Goal: Check status: Check status

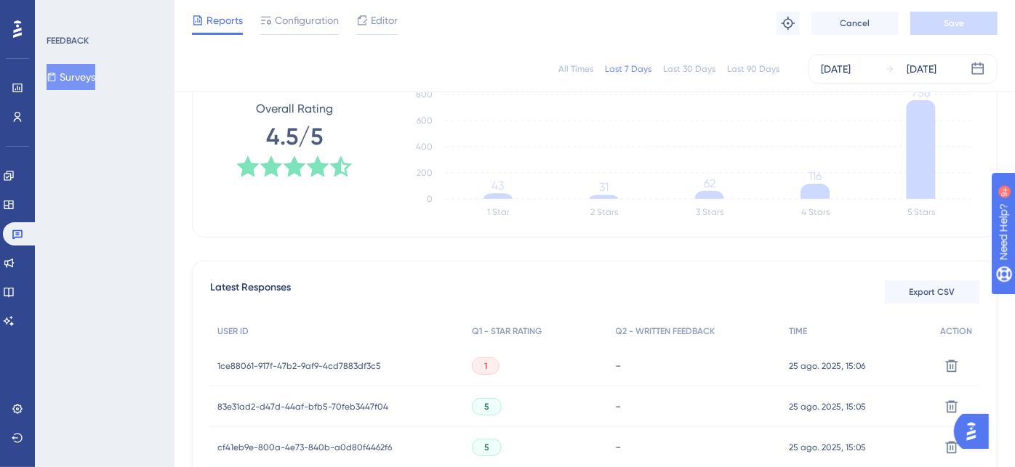
scroll to position [161, 0]
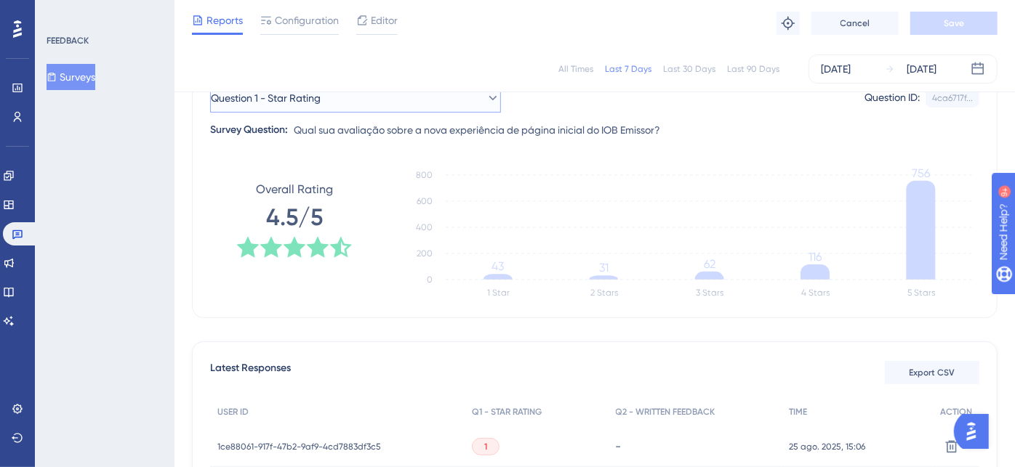
click at [359, 107] on button "Question 1 - Star Rating" at bounding box center [355, 98] width 291 height 29
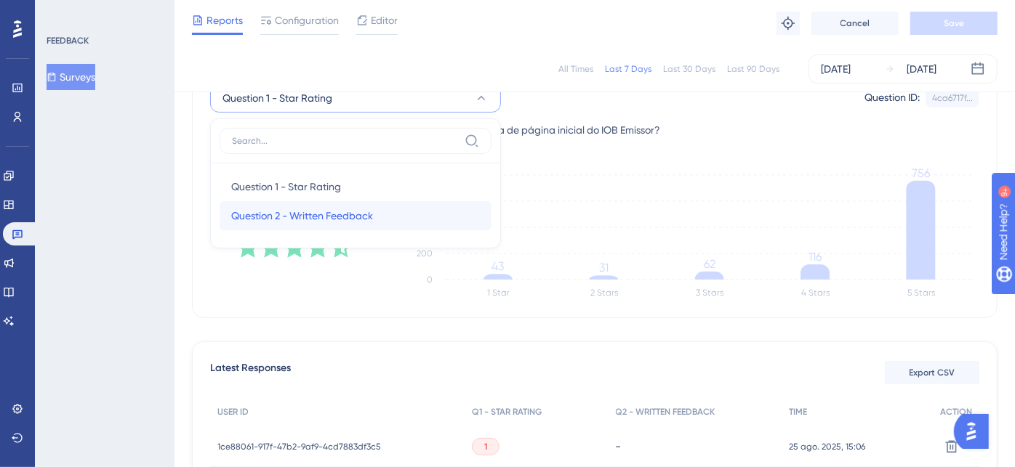
click at [320, 221] on span "Question 2 - Written Feedback" at bounding box center [302, 215] width 142 height 17
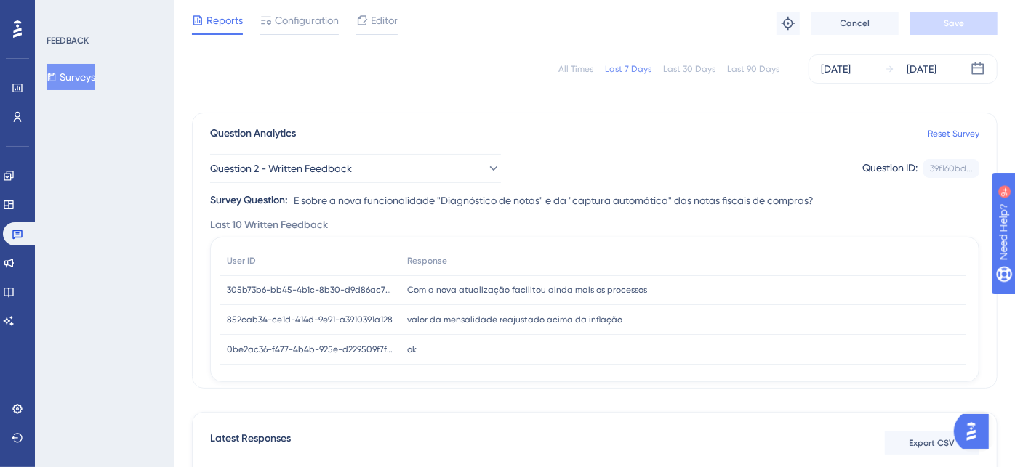
scroll to position [81, 0]
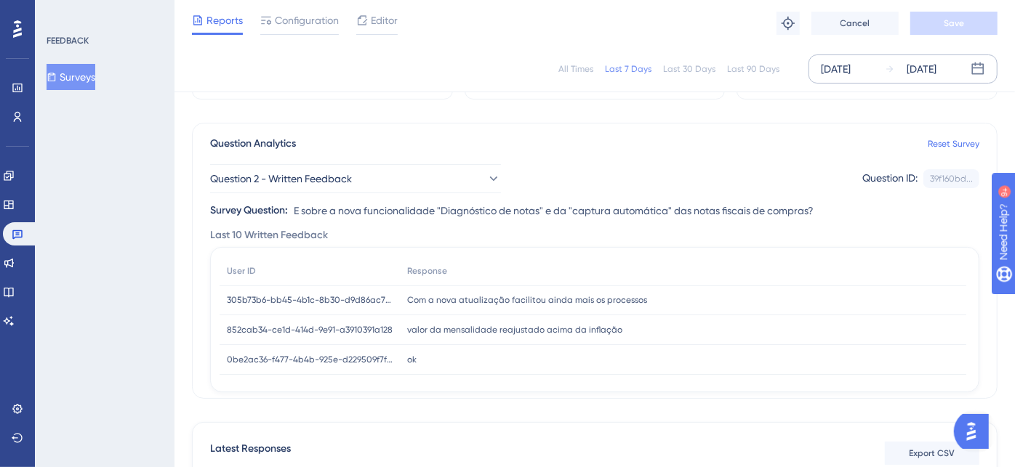
click at [850, 76] on div "[DATE]" at bounding box center [836, 68] width 30 height 17
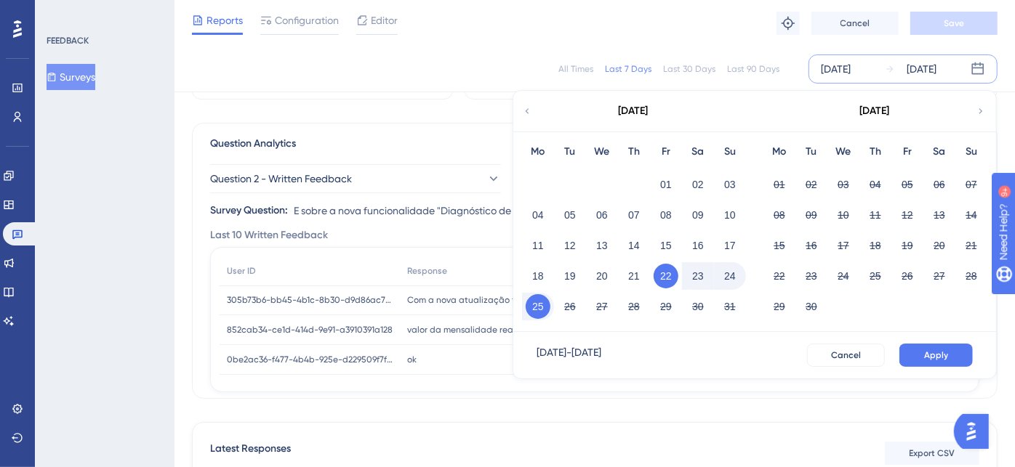
click at [534, 301] on button "25" at bounding box center [538, 306] width 25 height 25
click at [947, 348] on button "Apply" at bounding box center [935, 355] width 73 height 23
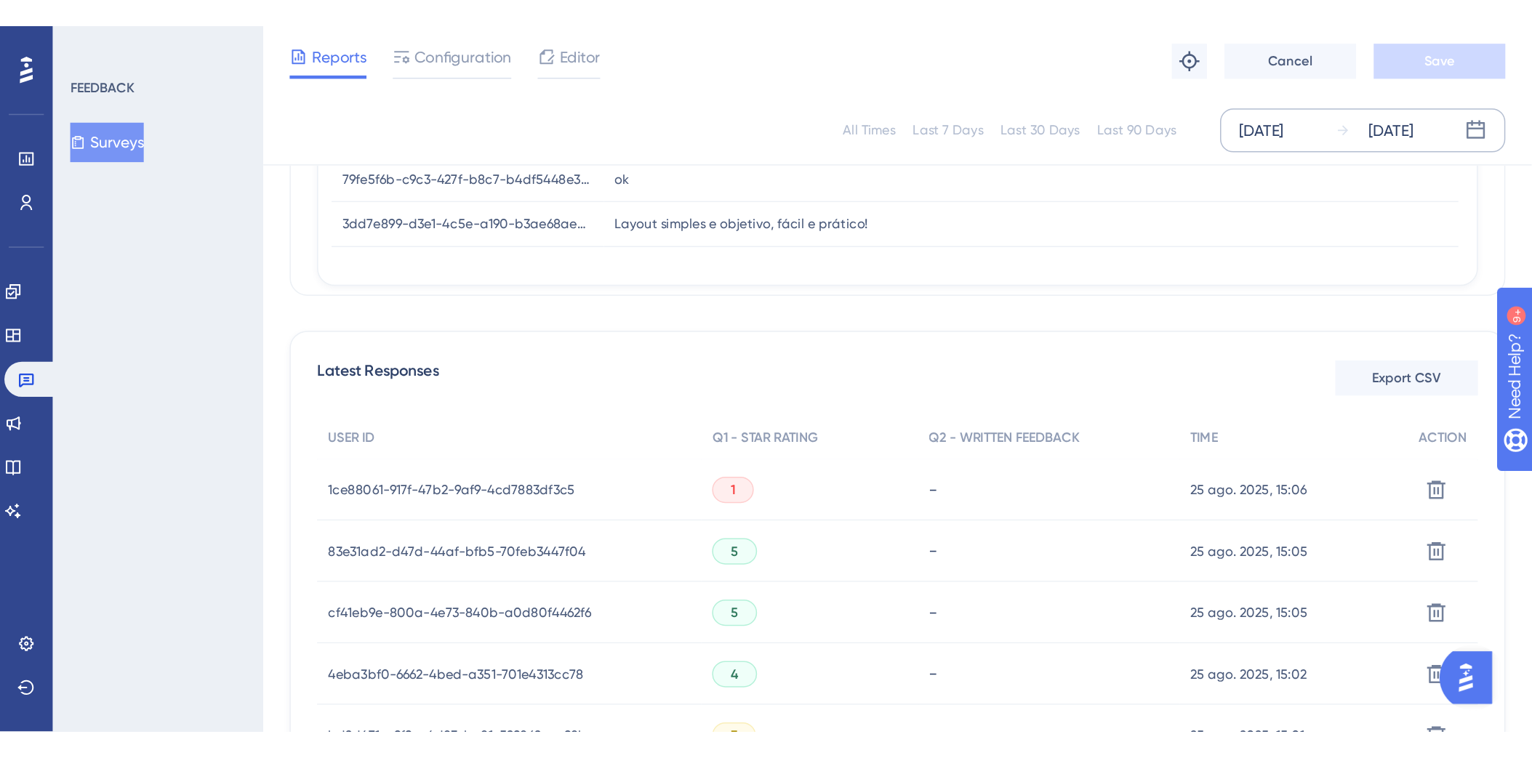
scroll to position [242, 0]
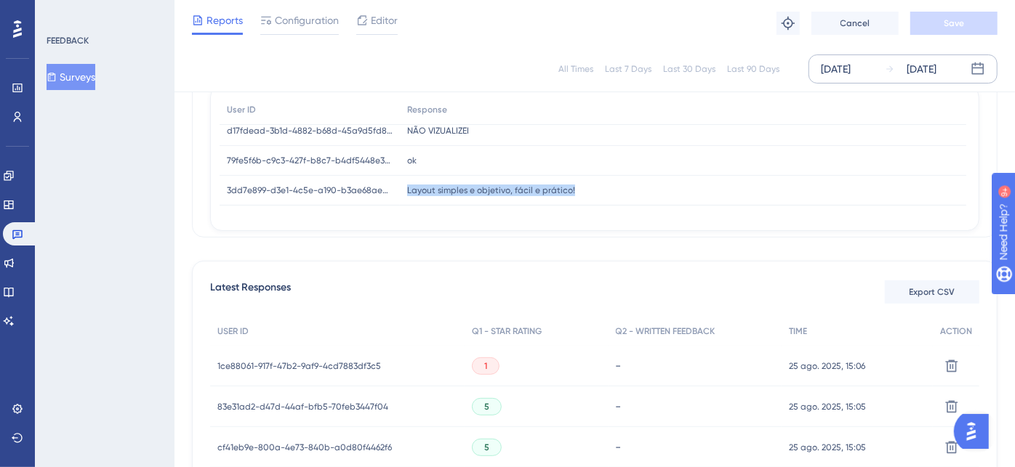
drag, startPoint x: 565, startPoint y: 190, endPoint x: 409, endPoint y: 201, distance: 156.7
click at [406, 199] on div "Layout simples e objetivo, fácil e prático! Layout simples e objetivo, fácil e …" at bounding box center [683, 191] width 566 height 30
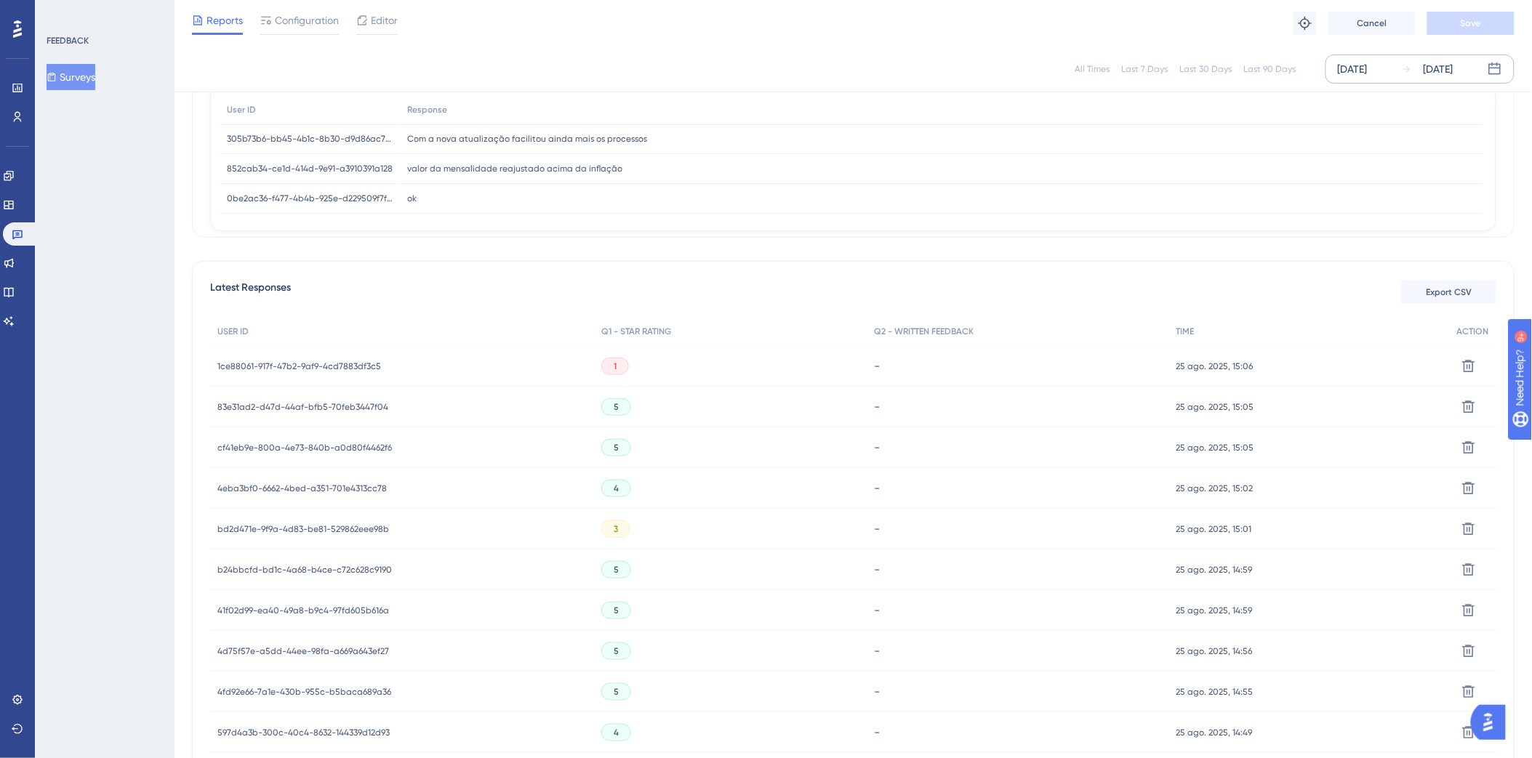
scroll to position [0, 0]
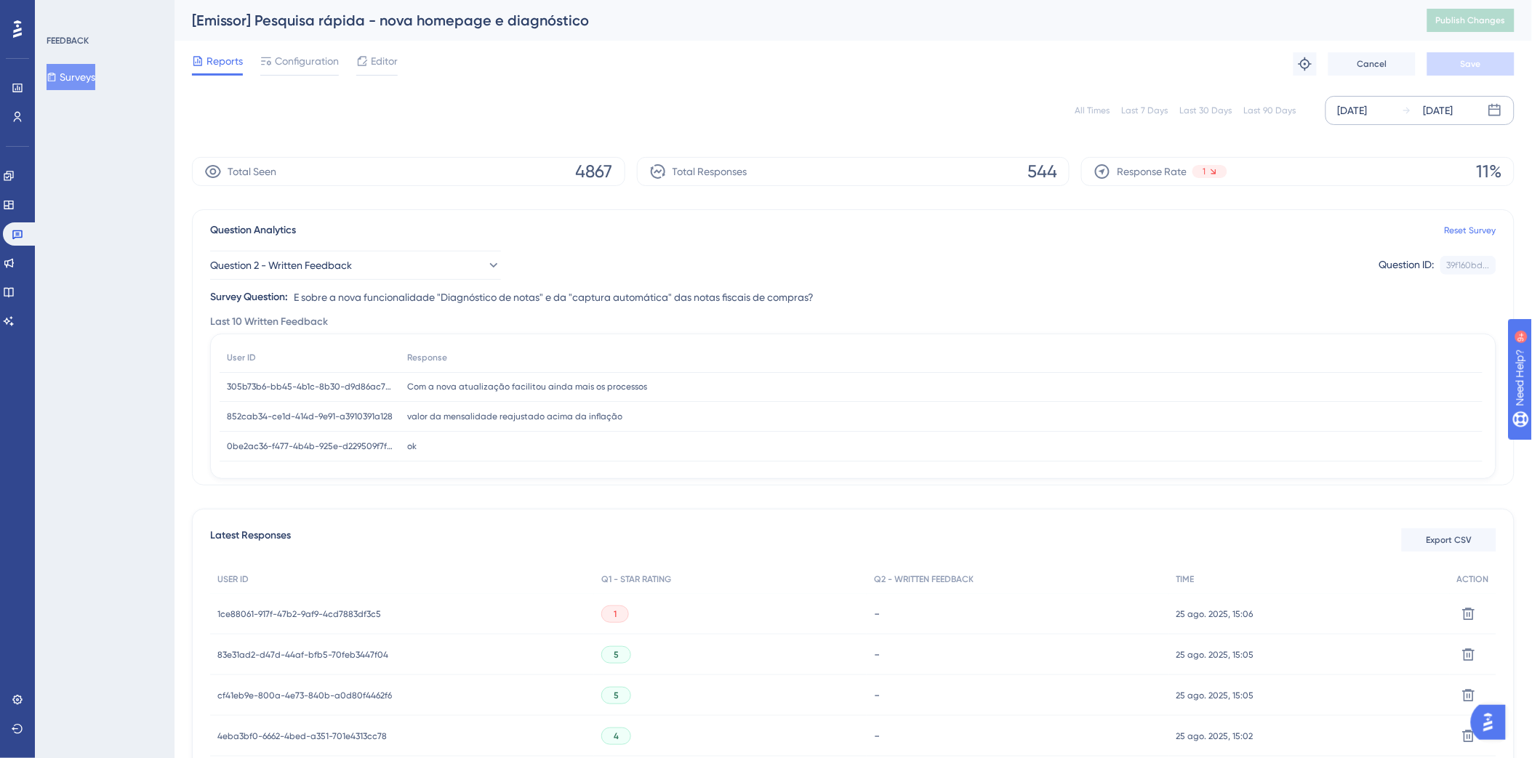
click at [1014, 107] on div "[DATE]" at bounding box center [1352, 110] width 30 height 17
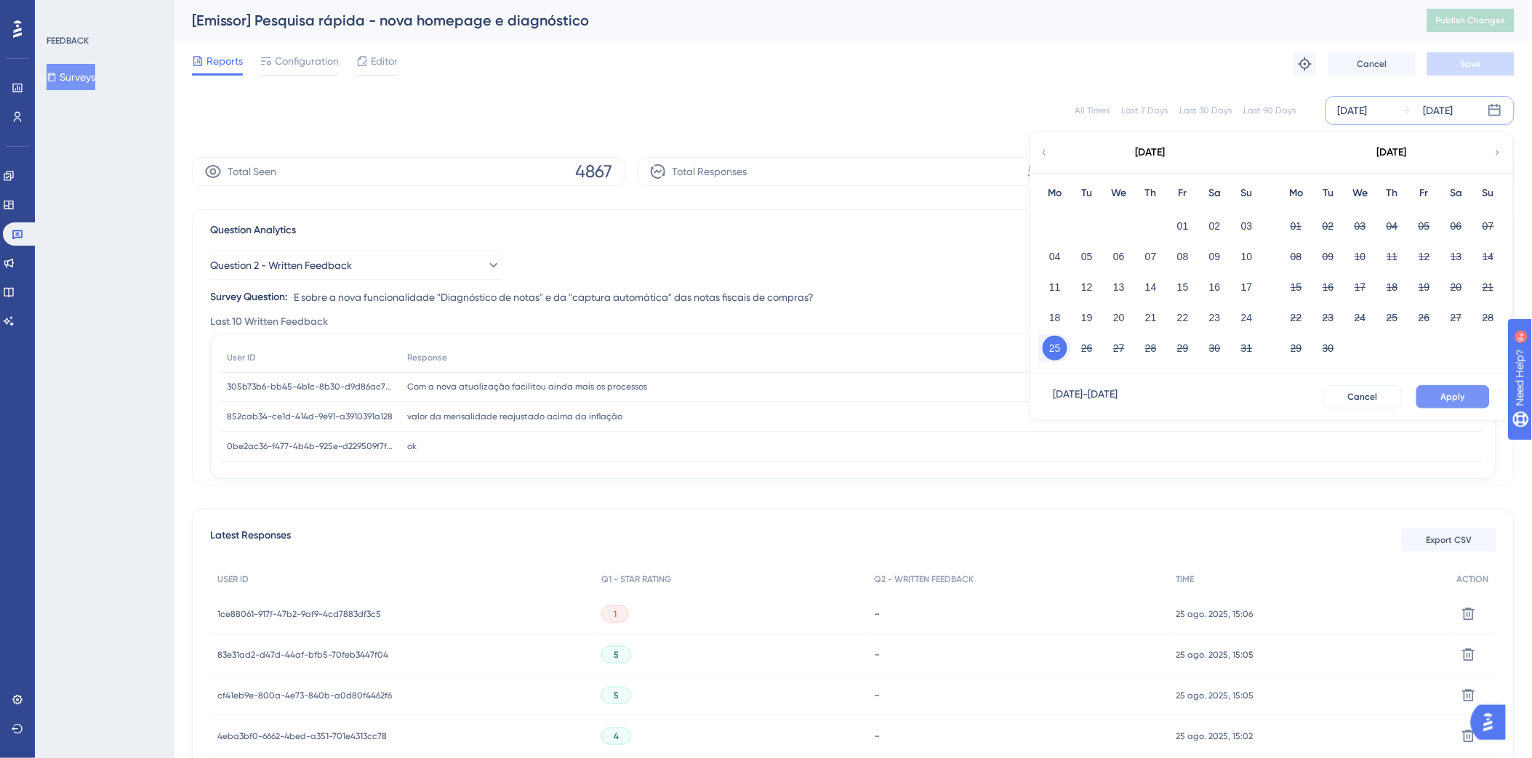
drag, startPoint x: 1180, startPoint y: 316, endPoint x: 1481, endPoint y: 394, distance: 311.5
click at [1014, 318] on button "22" at bounding box center [1182, 317] width 25 height 25
click at [1014, 398] on span "Apply" at bounding box center [1453, 397] width 24 height 12
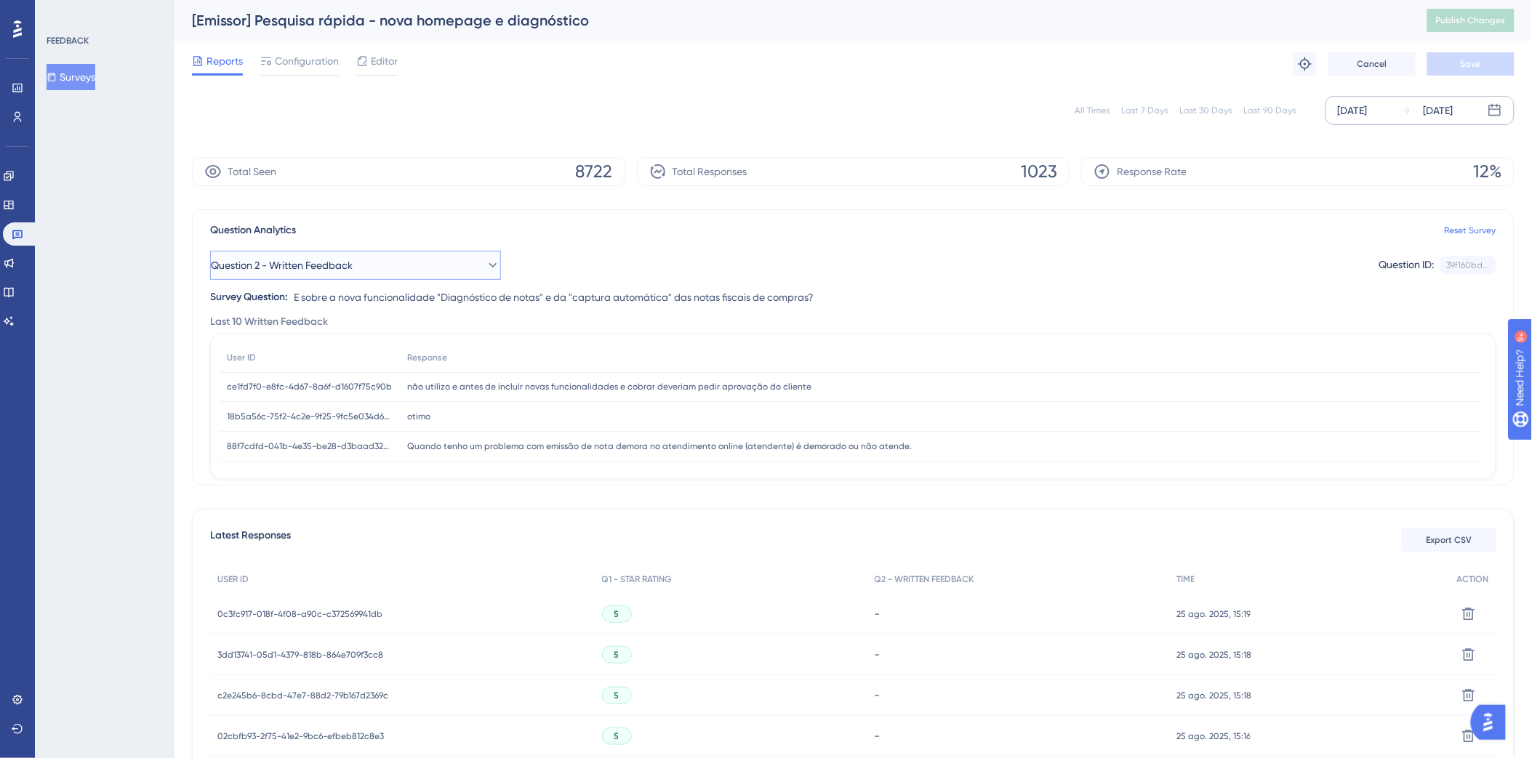
click at [452, 262] on button "Question 2 - Written Feedback" at bounding box center [355, 265] width 291 height 29
click at [380, 273] on button "Question 2 - Written Feedback" at bounding box center [355, 265] width 291 height 29
click at [313, 353] on span "Question 1 - Star Rating" at bounding box center [286, 353] width 110 height 17
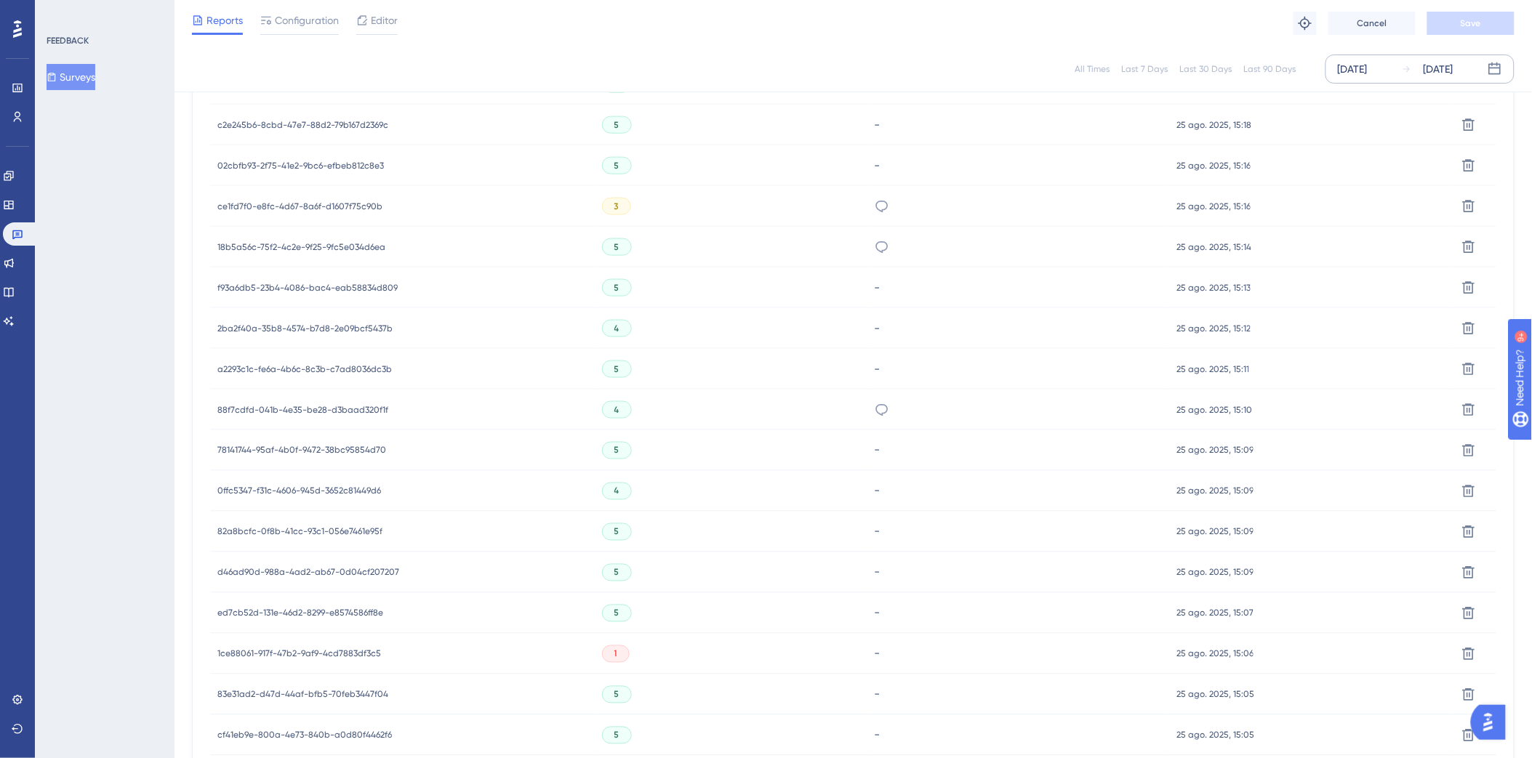
scroll to position [784, 0]
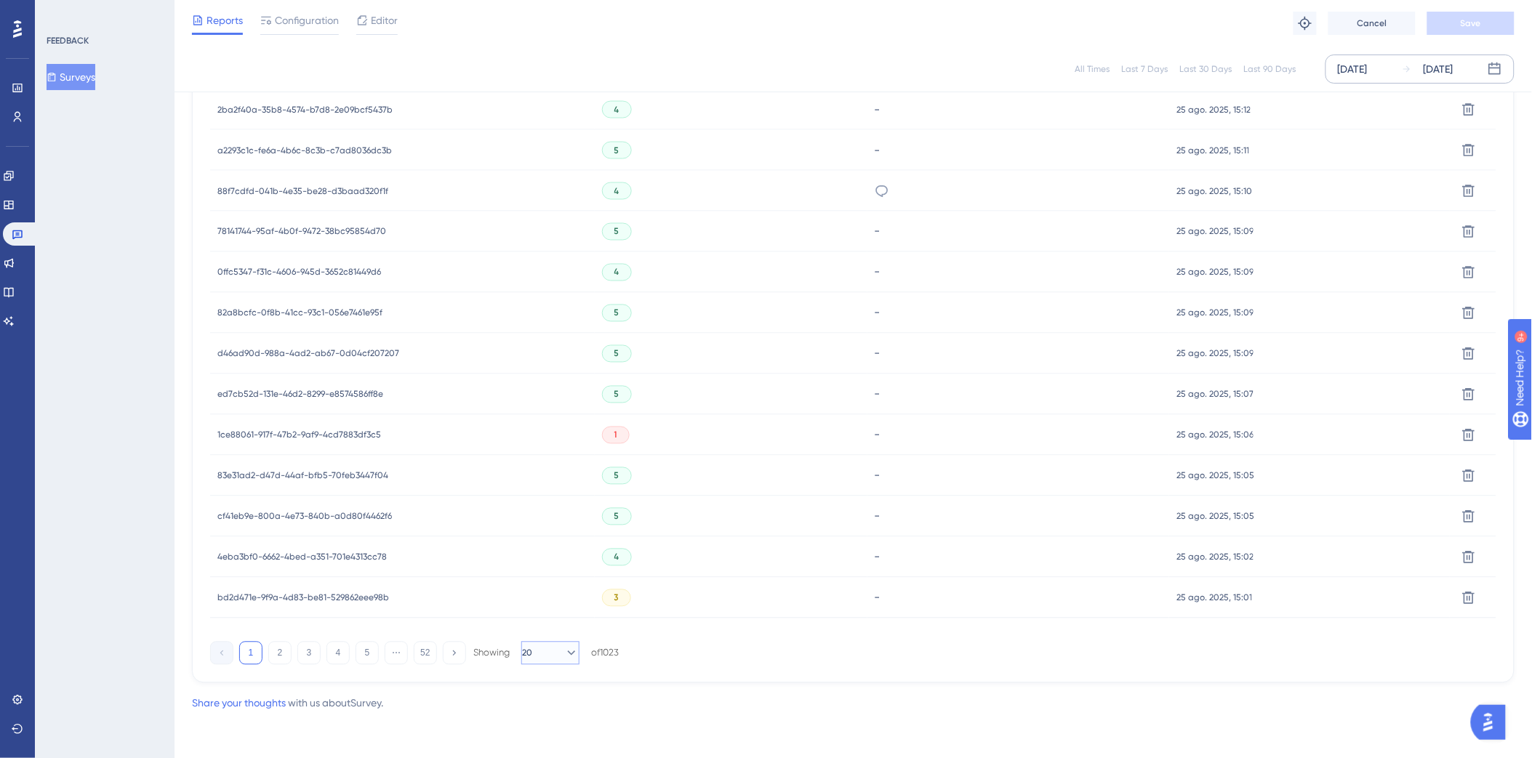
click at [551, 467] on button "20" at bounding box center [550, 653] width 58 height 23
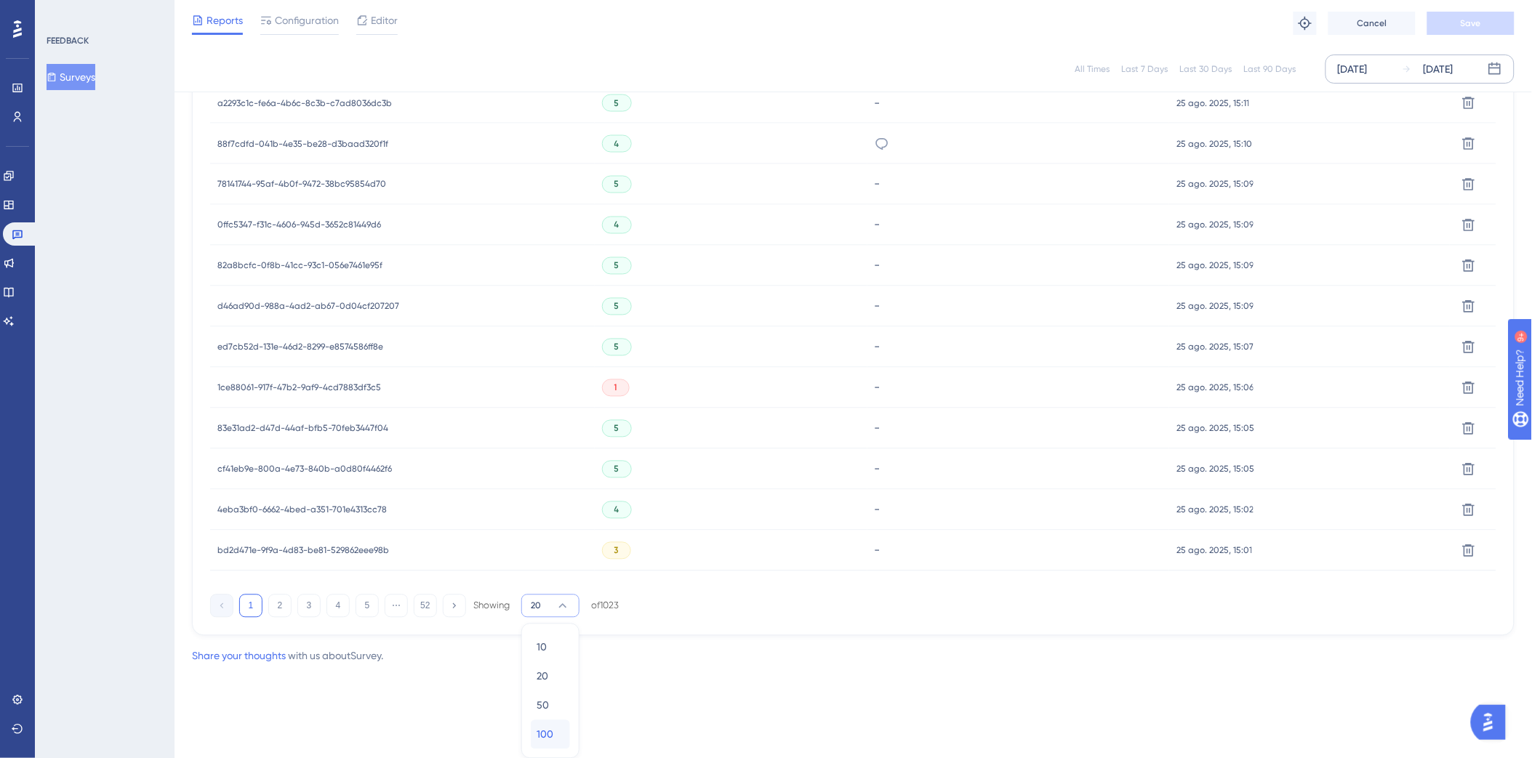
click at [550, 467] on span "100" at bounding box center [544, 734] width 17 height 17
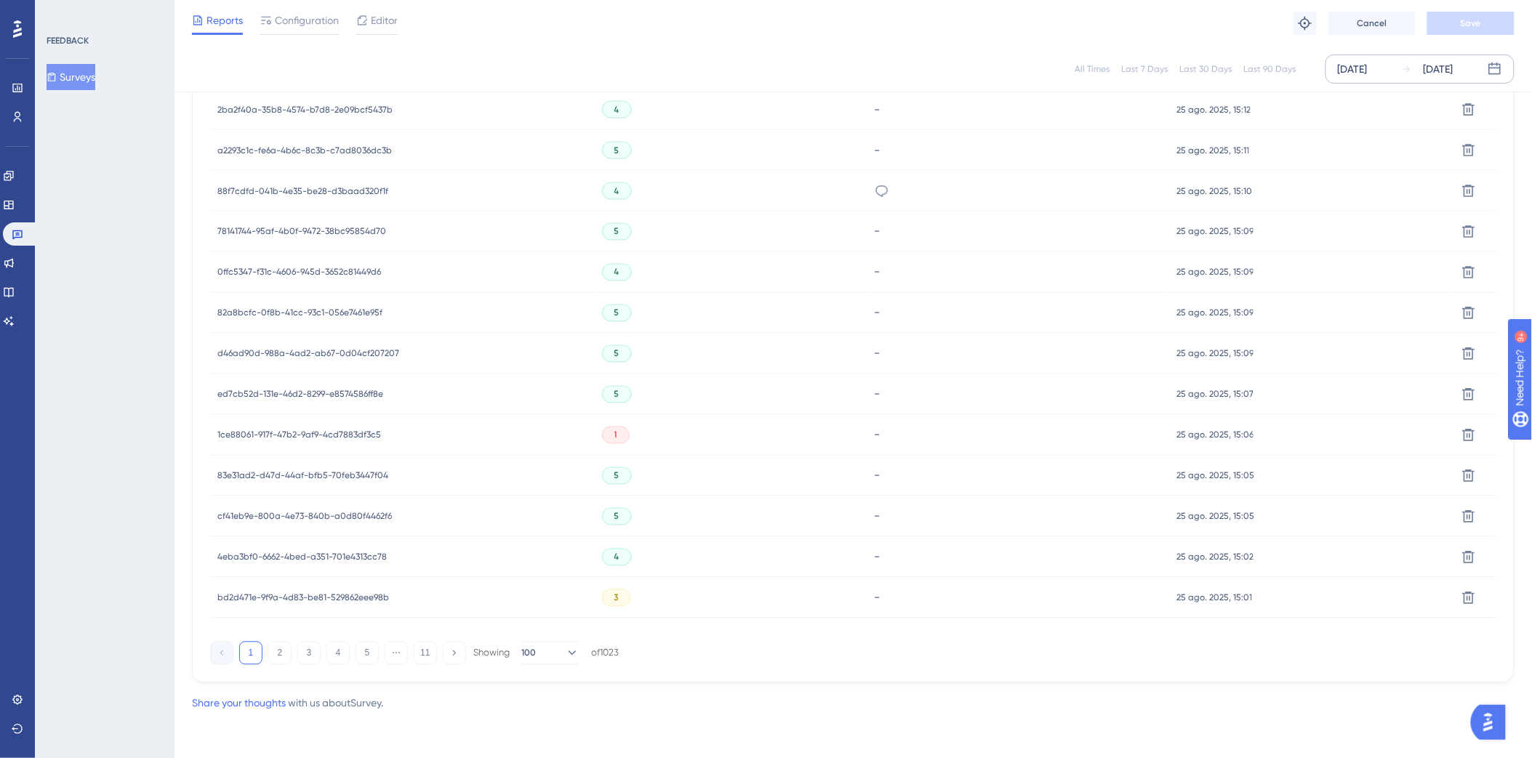
scroll to position [138, 0]
